Goal: Task Accomplishment & Management: Manage account settings

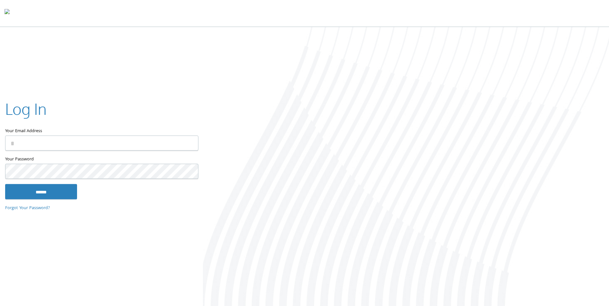
click at [76, 138] on input "Your Email Address" at bounding box center [101, 143] width 193 height 15
type input "**********"
click at [5, 184] on input "******" at bounding box center [41, 191] width 72 height 15
